Goal: Task Accomplishment & Management: Use online tool/utility

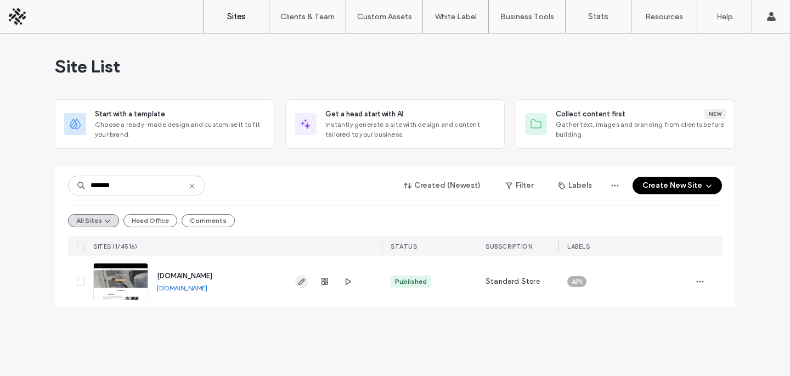
type input "*******"
click at [301, 281] on icon "button" at bounding box center [301, 281] width 9 height 9
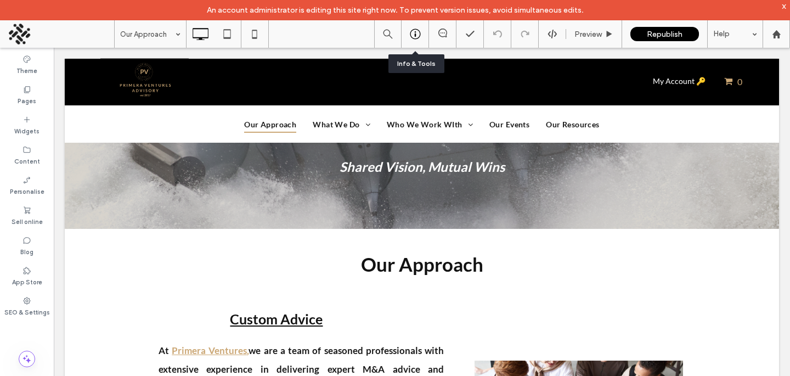
click at [421, 32] on div at bounding box center [415, 34] width 27 height 11
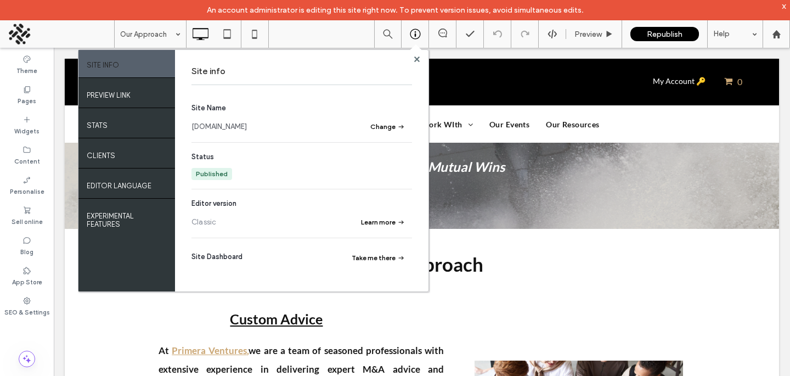
click at [247, 123] on link "[DOMAIN_NAME]" at bounding box center [218, 126] width 55 height 11
click at [592, 40] on div "Preview" at bounding box center [594, 33] width 56 height 27
click at [419, 55] on span at bounding box center [416, 59] width 5 height 8
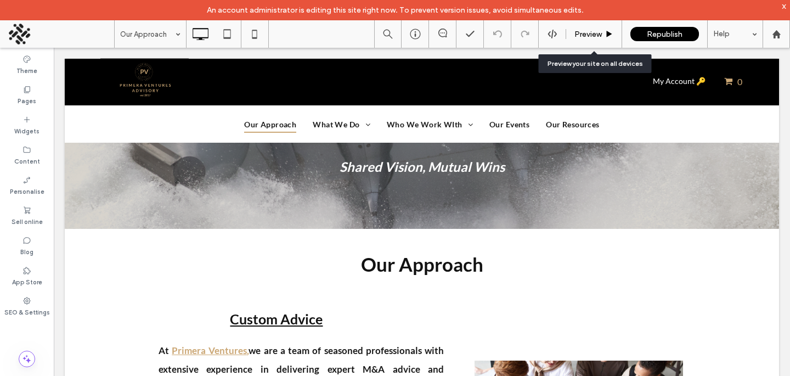
click at [594, 41] on div "Preview" at bounding box center [594, 33] width 56 height 27
click at [596, 33] on span "Preview" at bounding box center [587, 34] width 27 height 9
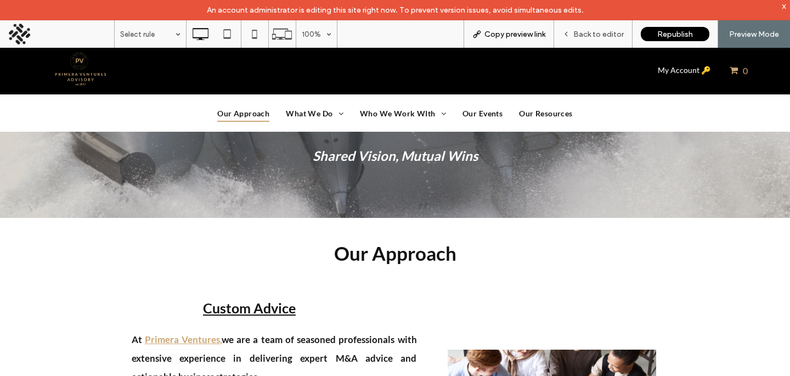
click at [506, 42] on div "Copy preview link" at bounding box center [509, 33] width 91 height 27
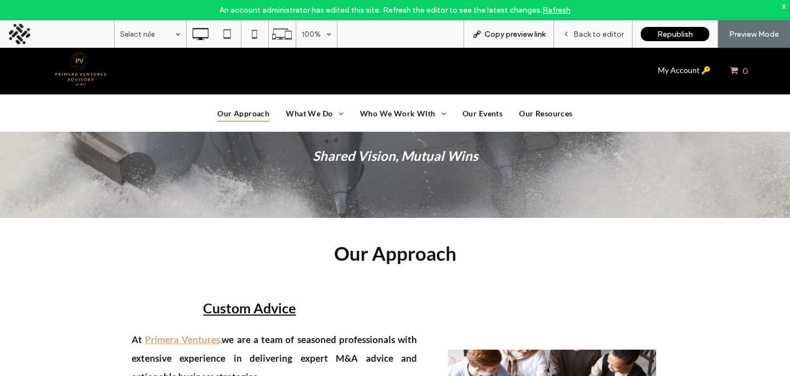
click at [526, 28] on div "Copy preview link" at bounding box center [509, 33] width 91 height 27
